Goal: Transaction & Acquisition: Book appointment/travel/reservation

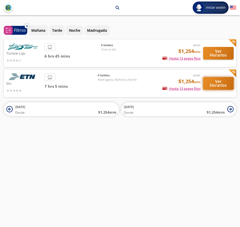
click at [217, 85] on button "Ver Horarios" at bounding box center [218, 83] width 31 height 13
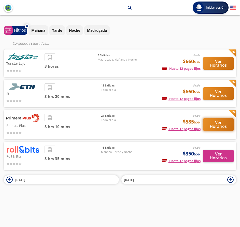
click at [227, 126] on button "Ver Horarios" at bounding box center [218, 124] width 31 height 13
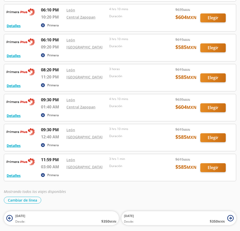
scroll to position [608, 0]
